Goal: Information Seeking & Learning: Learn about a topic

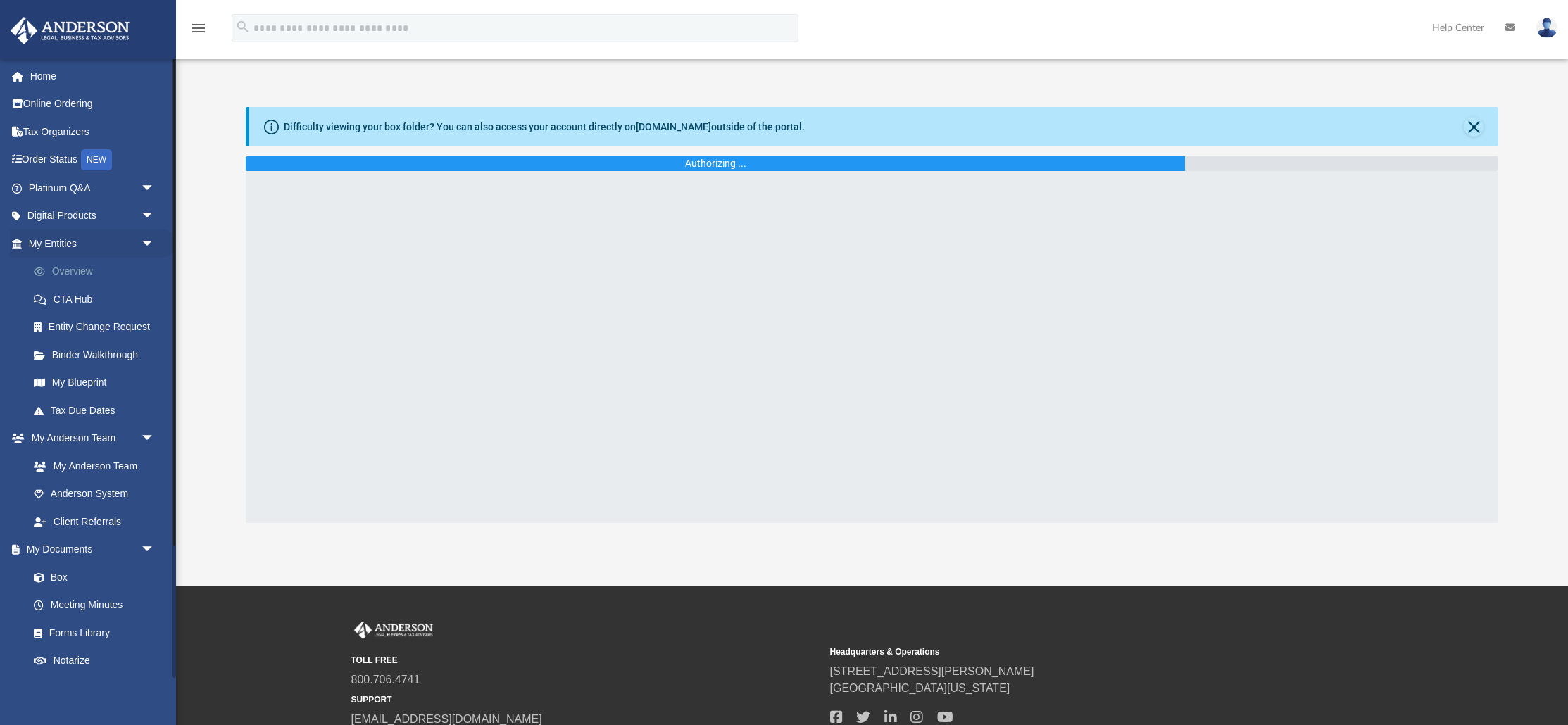
click at [82, 274] on link "Overview" at bounding box center [97, 272] width 156 height 28
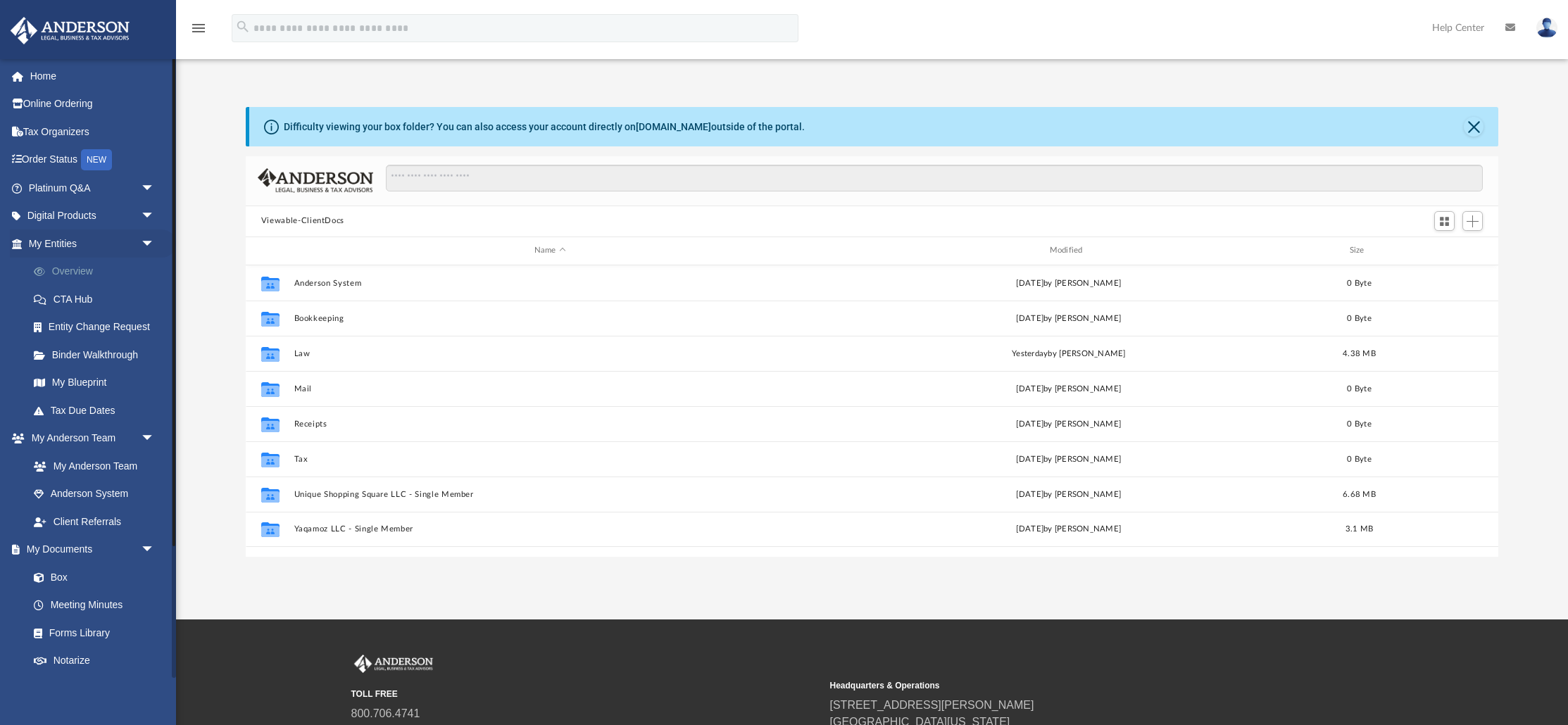
scroll to position [320, 1252]
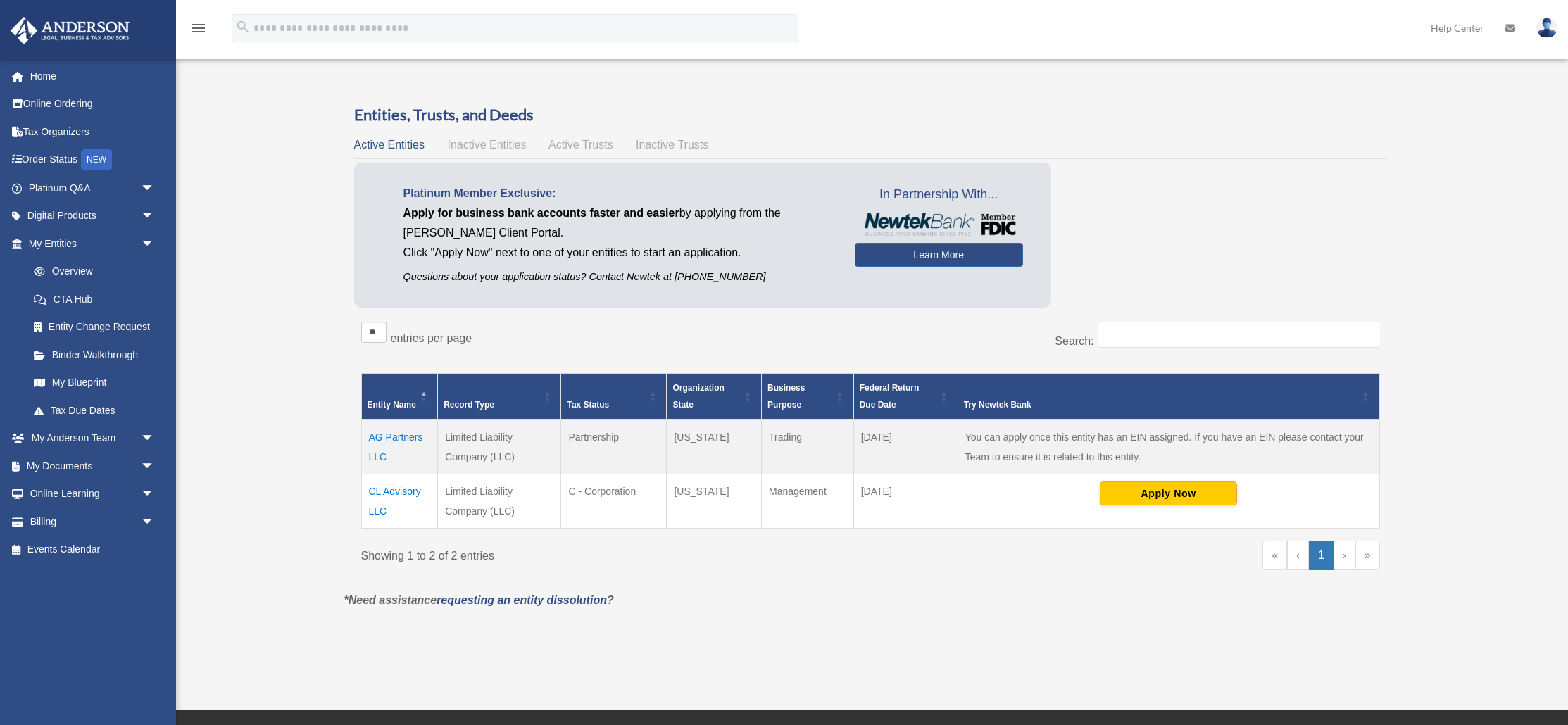
click at [830, 624] on div "Do you really want to log out? Yes No Entities, Trusts, and Deeds Active Entiti…" at bounding box center [870, 367] width 1074 height 526
click at [1157, 494] on button "Apply Now" at bounding box center [1168, 493] width 137 height 24
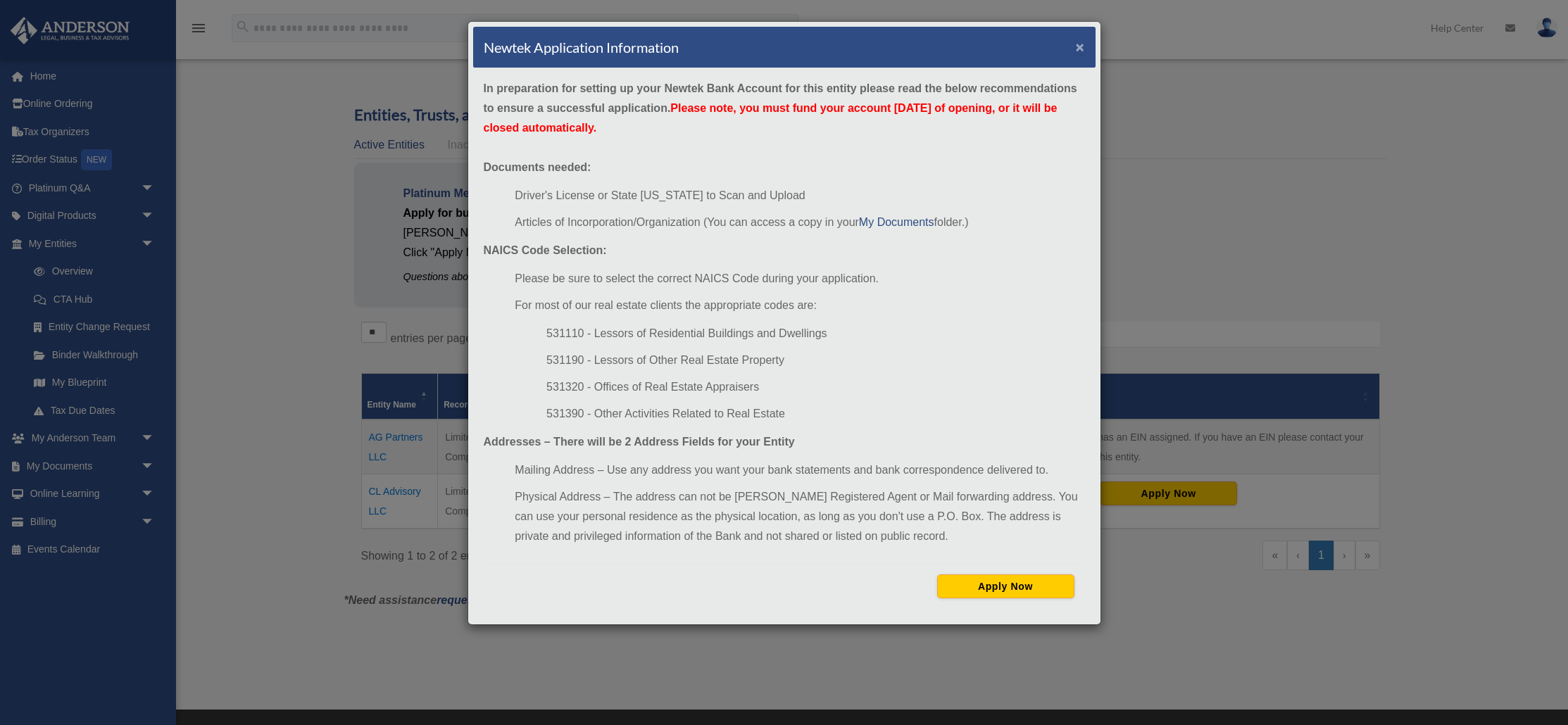
drag, startPoint x: 1080, startPoint y: 49, endPoint x: 1163, endPoint y: 120, distance: 109.2
click at [1080, 49] on button "×" at bounding box center [1081, 47] width 9 height 15
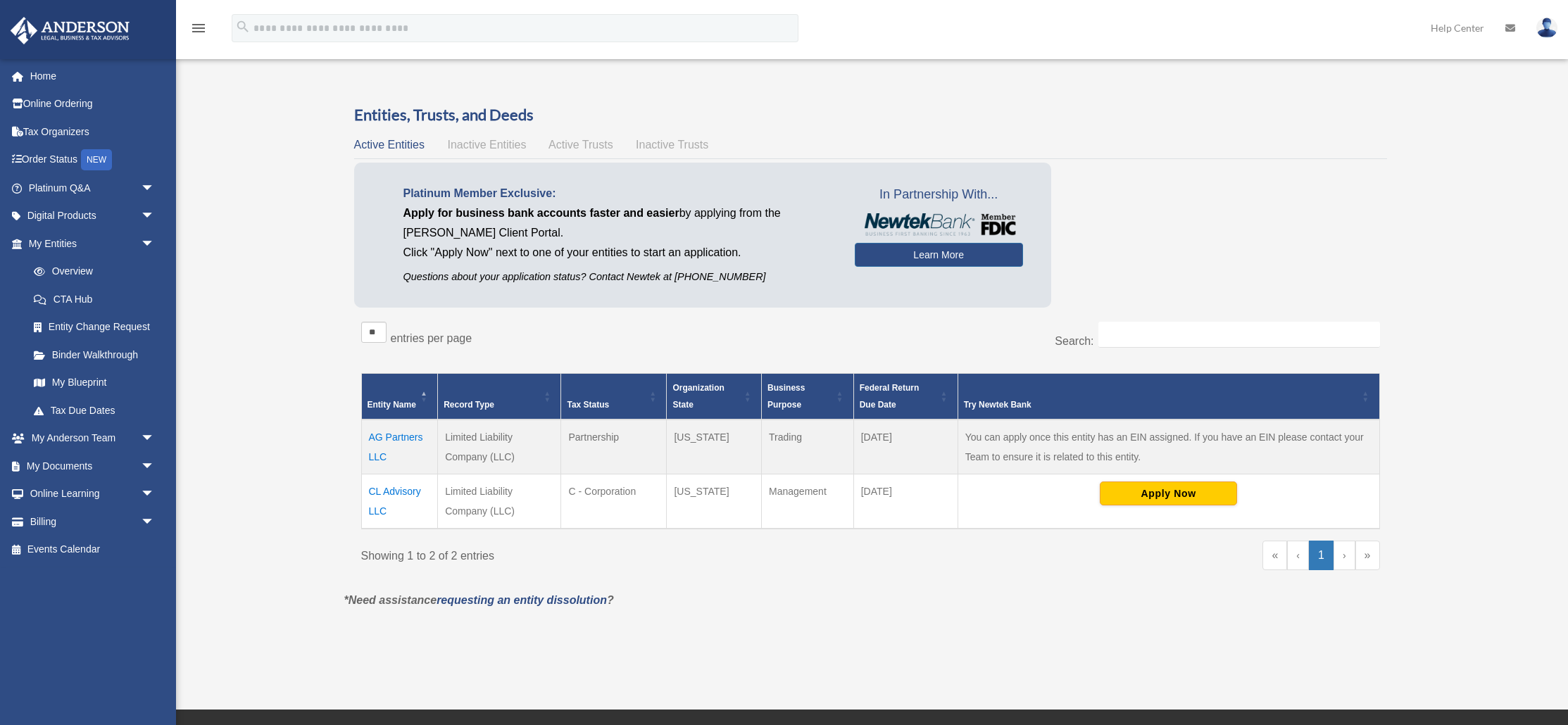
click at [1248, 173] on div "Platinum Member Exclusive: Apply for business bank accounts faster and easier b…" at bounding box center [870, 238] width 1032 height 151
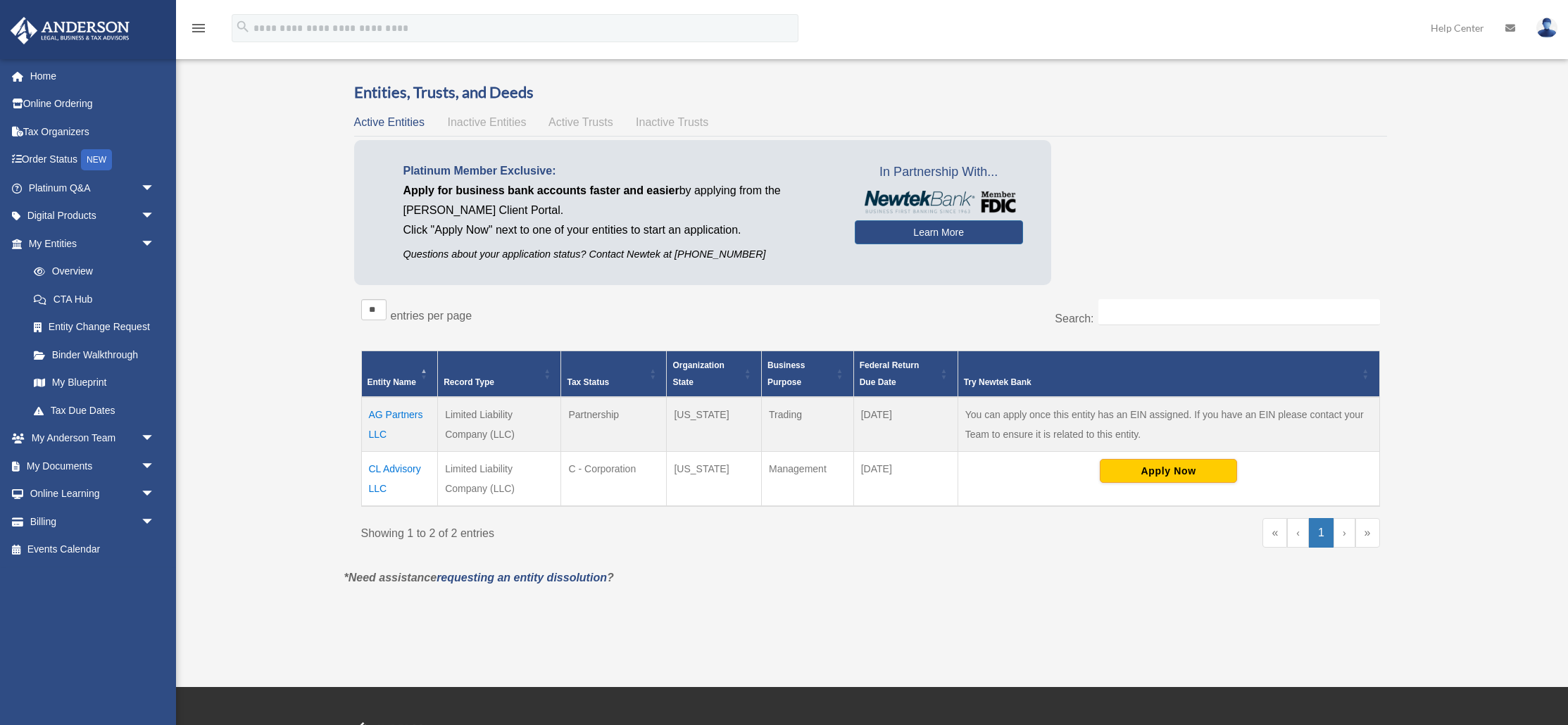
click at [386, 467] on td "CL Advisory LLC" at bounding box center [399, 479] width 77 height 55
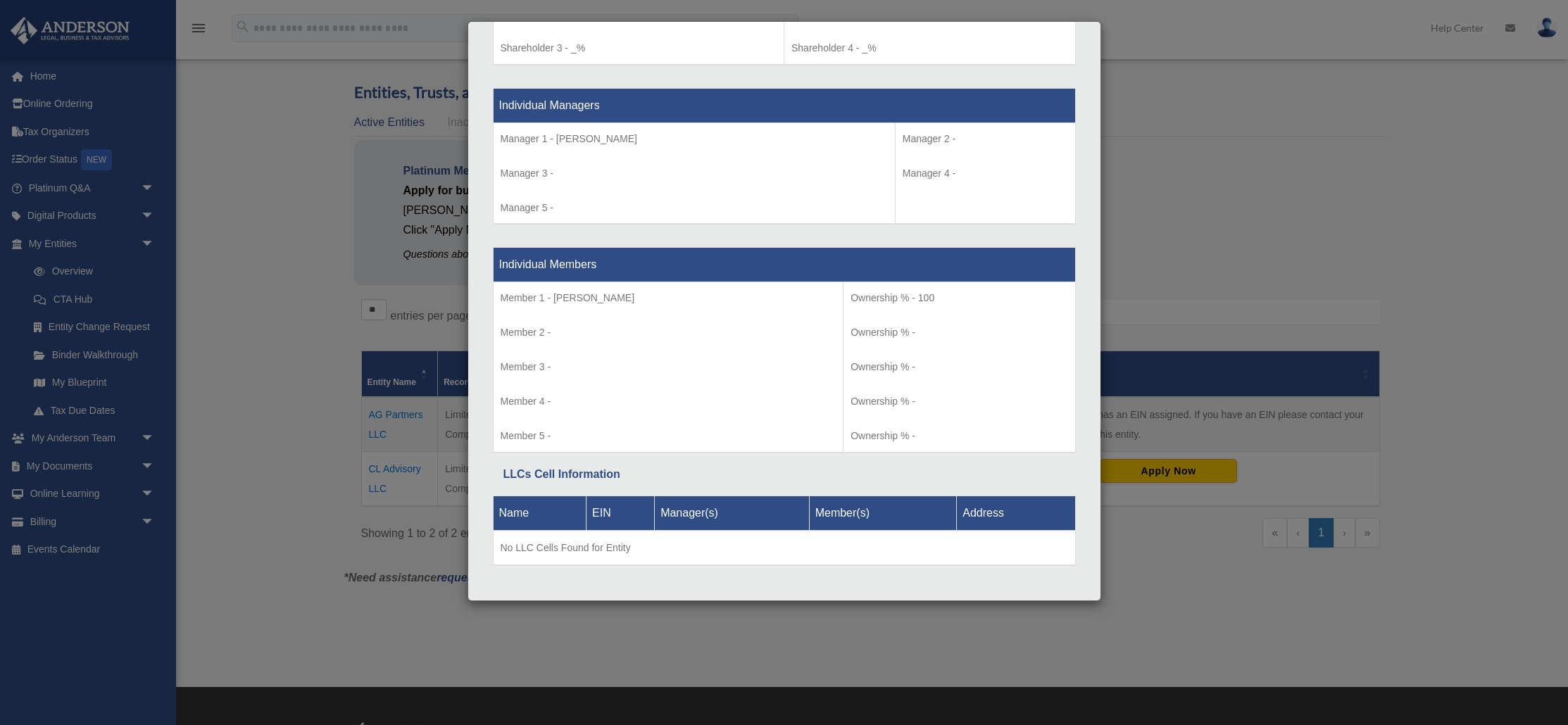
scroll to position [1276, 0]
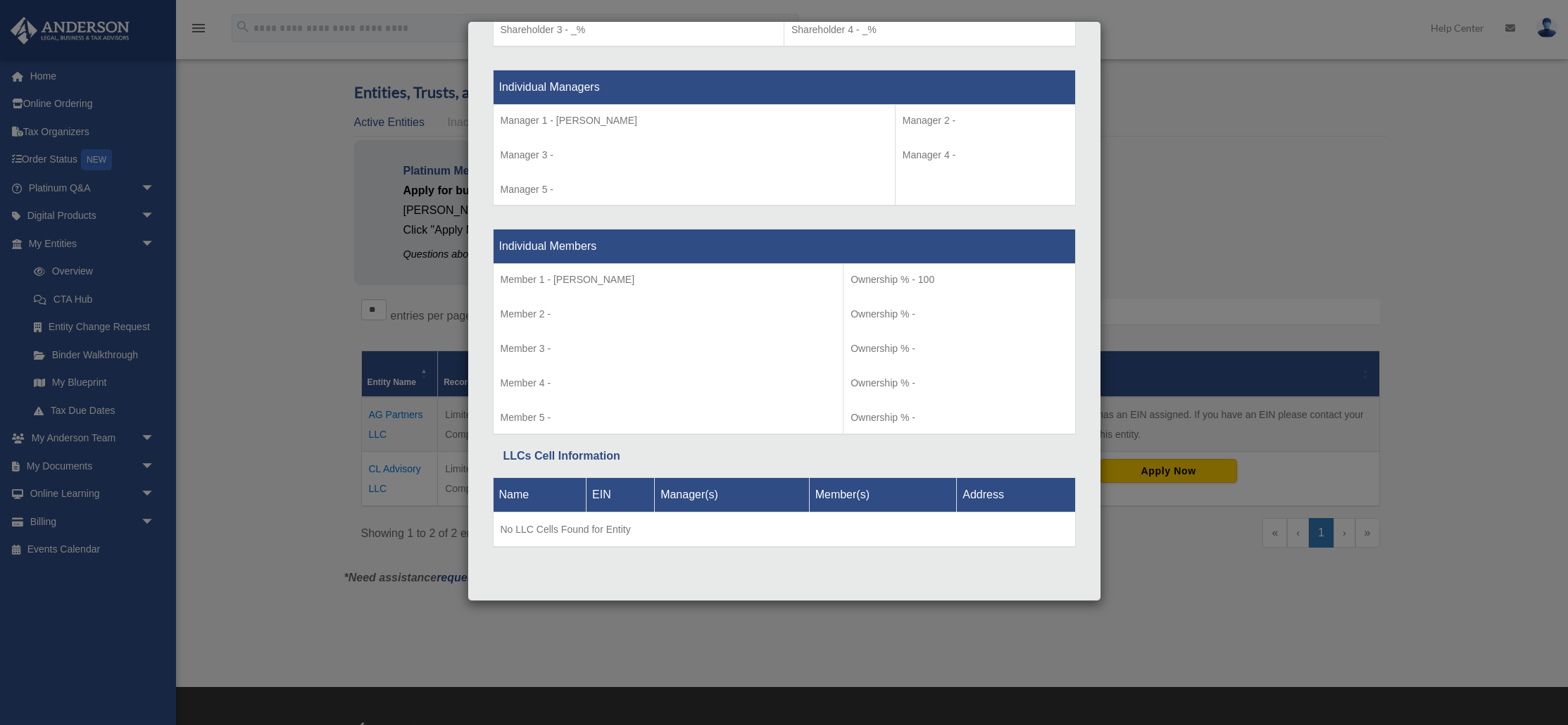
click at [1243, 198] on div "Details × Articles Sent Organizational Date" at bounding box center [784, 362] width 1568 height 725
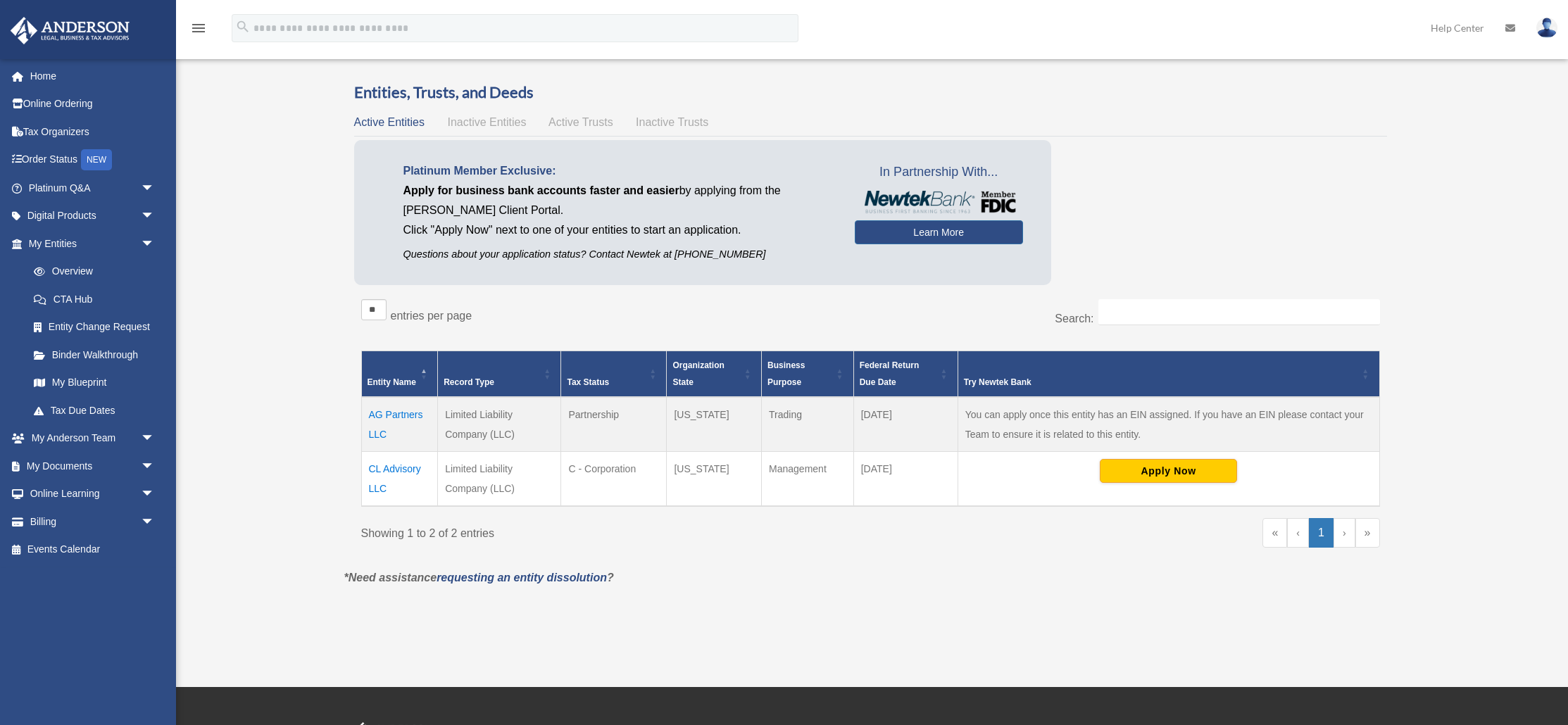
click at [394, 410] on td "AG Partners LLC" at bounding box center [399, 424] width 77 height 55
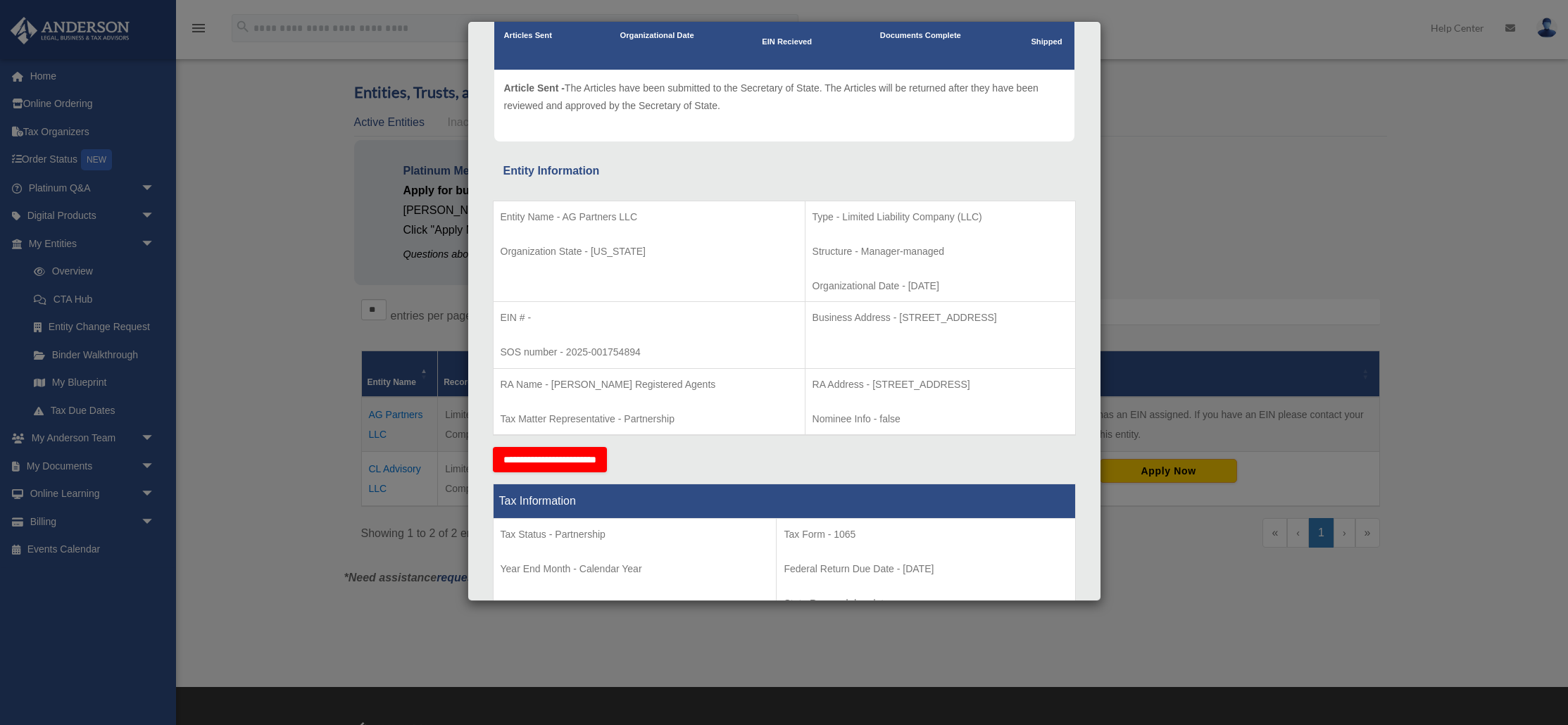
scroll to position [0, 0]
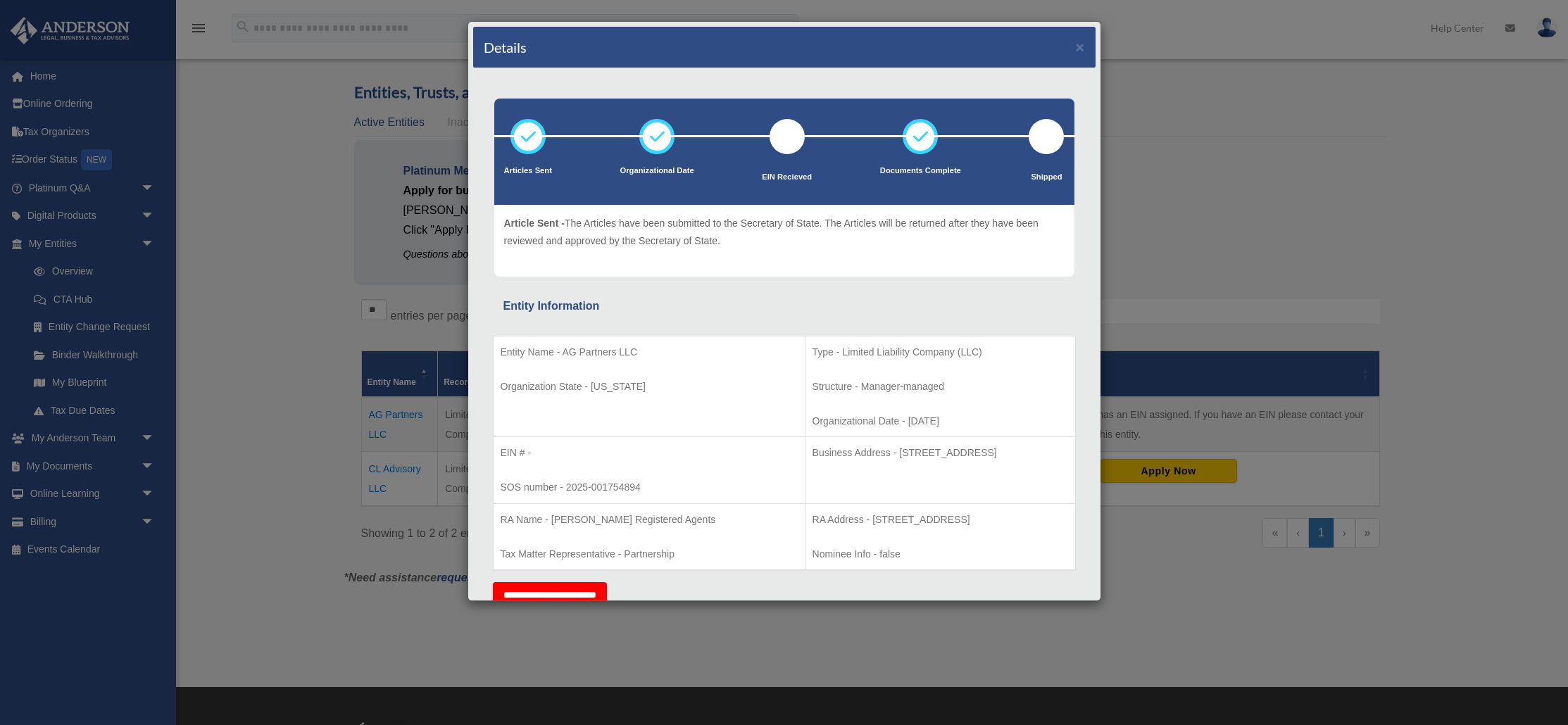
click at [288, 257] on div "Details × Articles Sent Organizational Date" at bounding box center [784, 362] width 1568 height 725
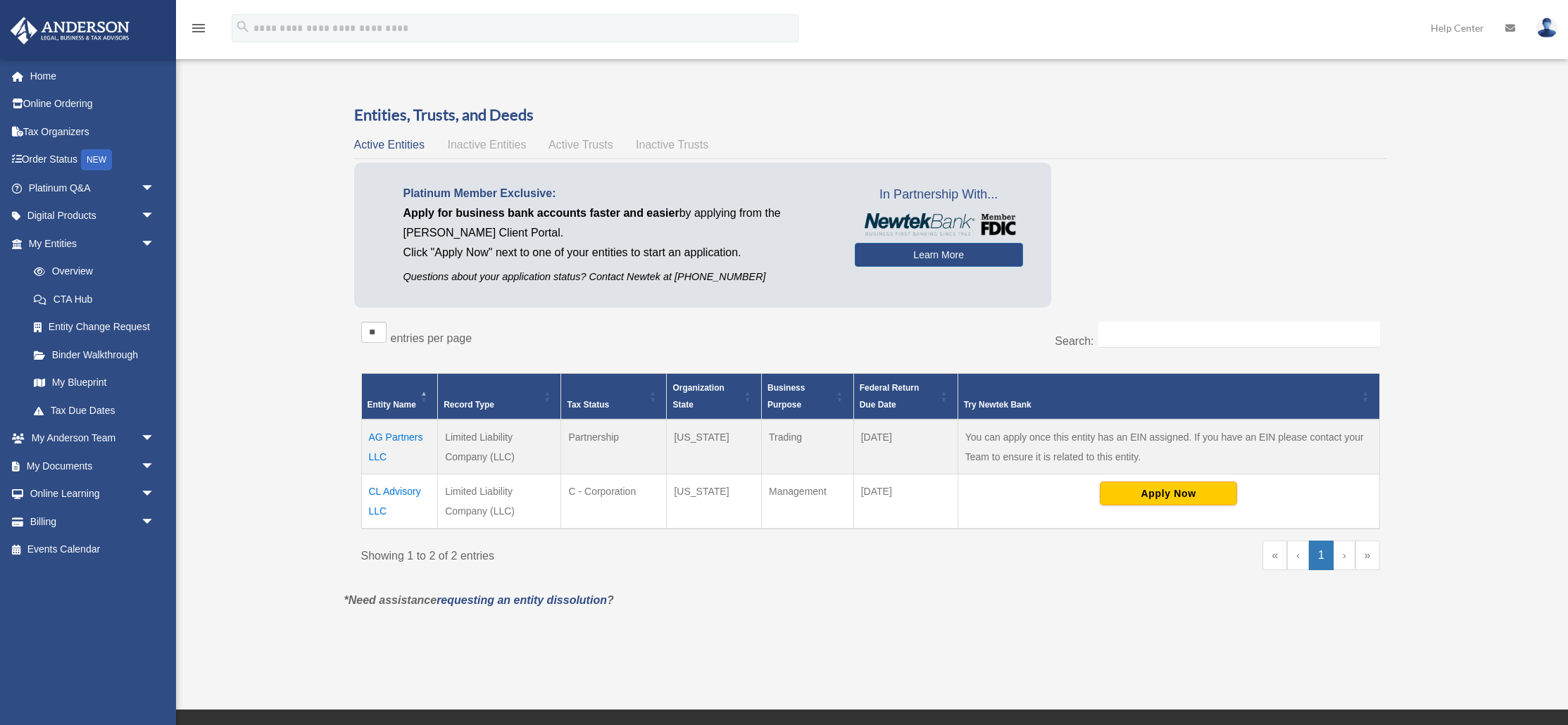
click at [260, 182] on div "Overview mehmet@unique-shopping-square.com Sign Out mehmet@unique-shopping-squa…" at bounding box center [784, 355] width 1568 height 585
